Goal: Navigation & Orientation: Find specific page/section

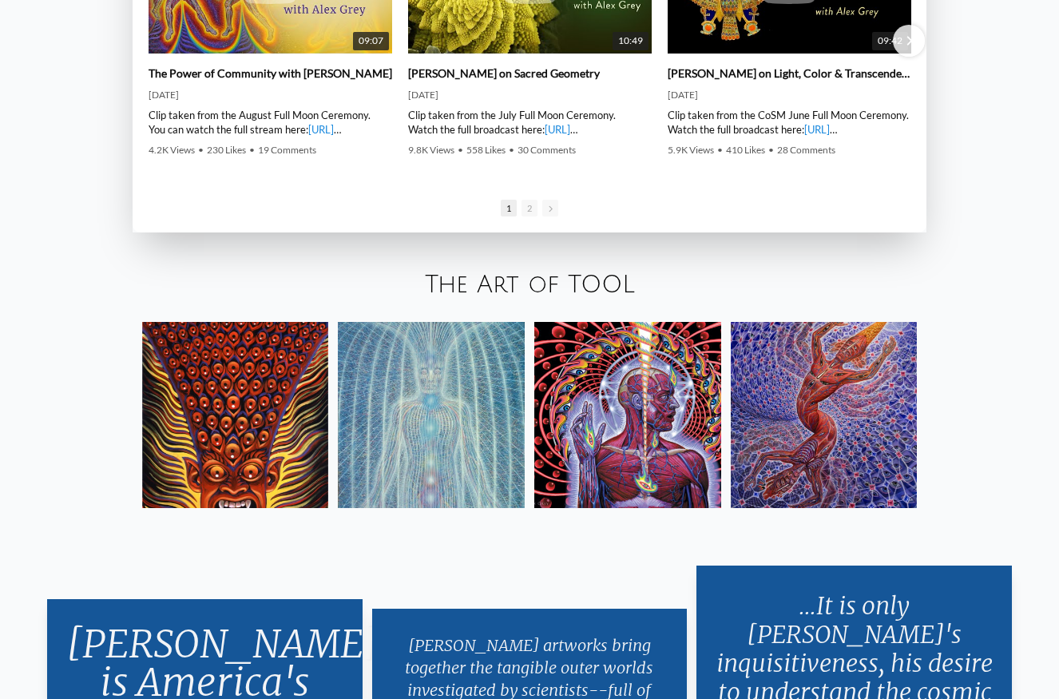
scroll to position [2612, 0]
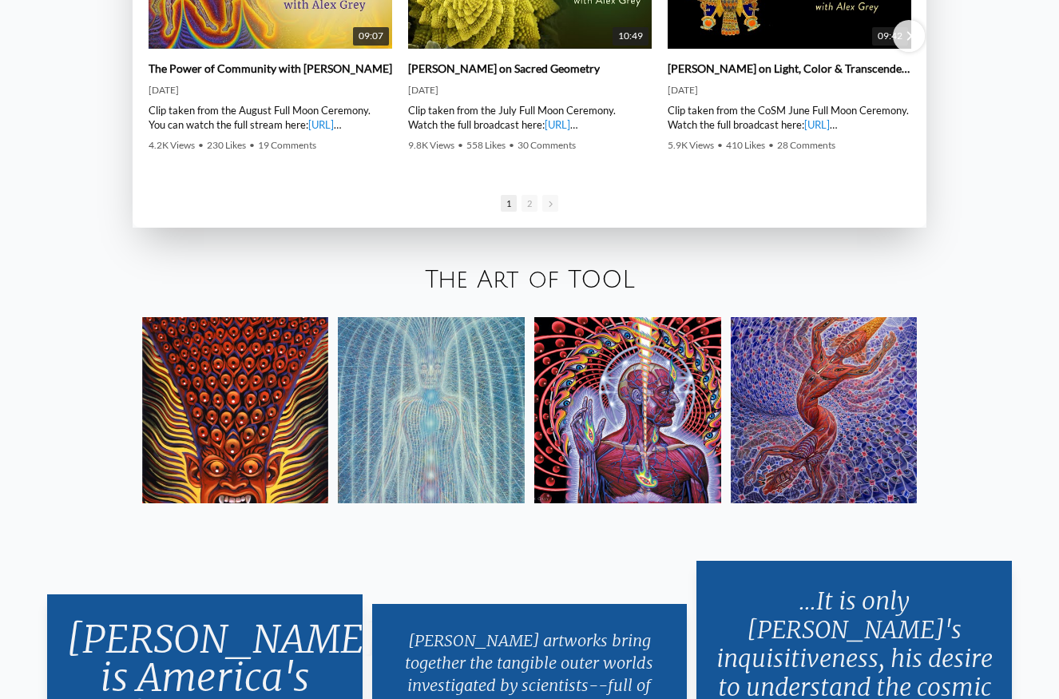
click at [493, 278] on link "The Art of TOOL" at bounding box center [530, 280] width 210 height 26
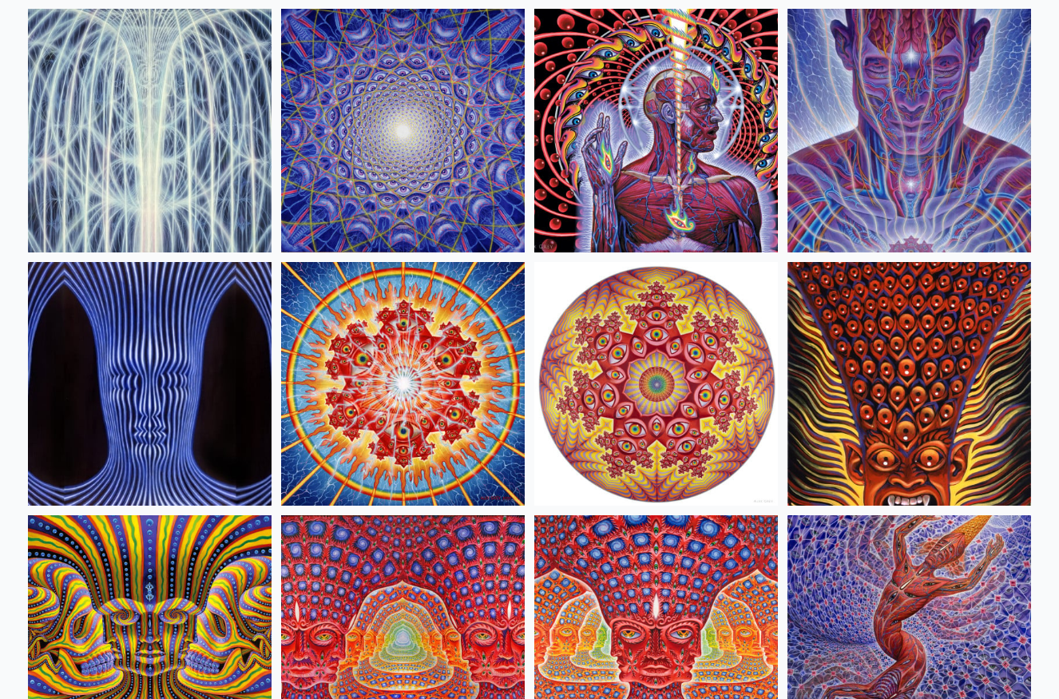
scroll to position [703, 0]
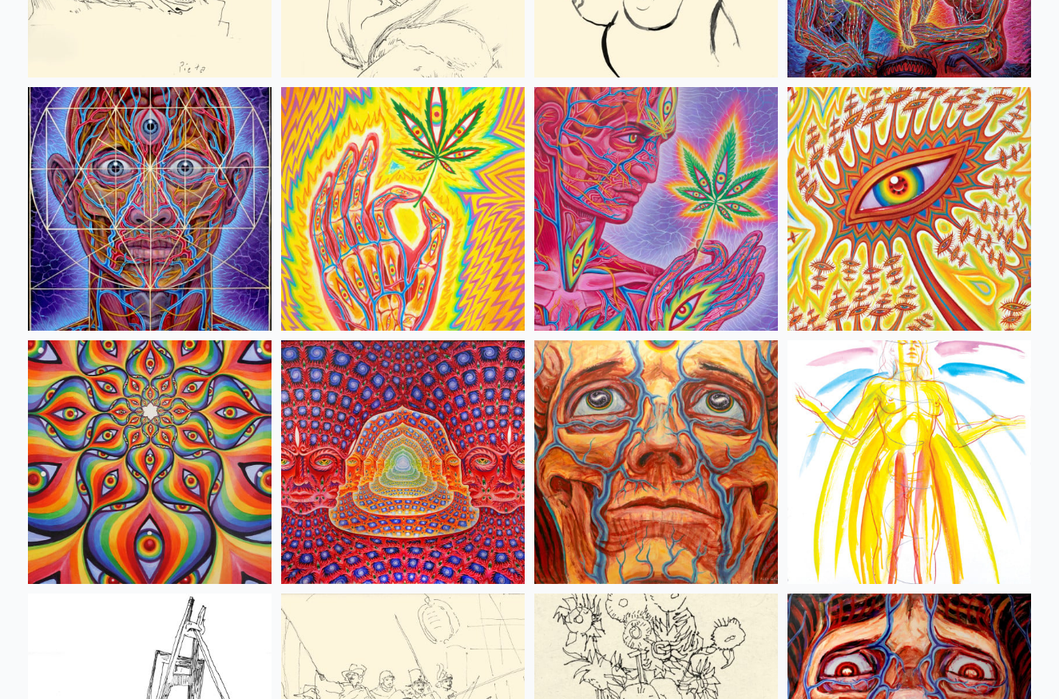
scroll to position [7051, 0]
